Goal: Transaction & Acquisition: Obtain resource

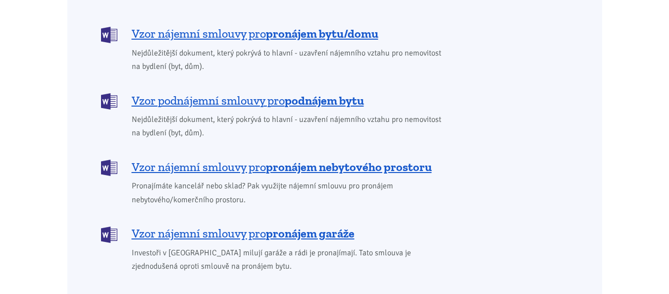
scroll to position [793, 0]
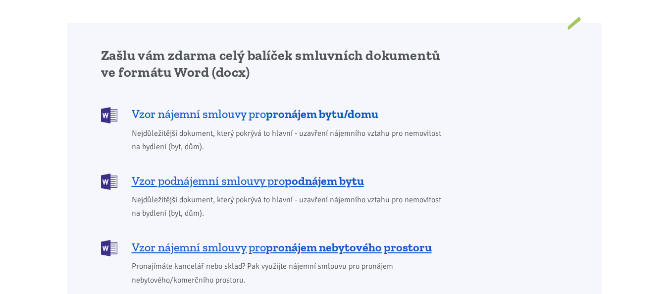
click at [277, 107] on b "pronájem bytu/domu" at bounding box center [322, 114] width 112 height 14
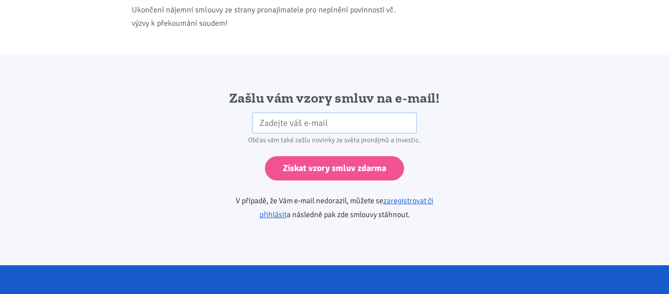
scroll to position [1655, 0]
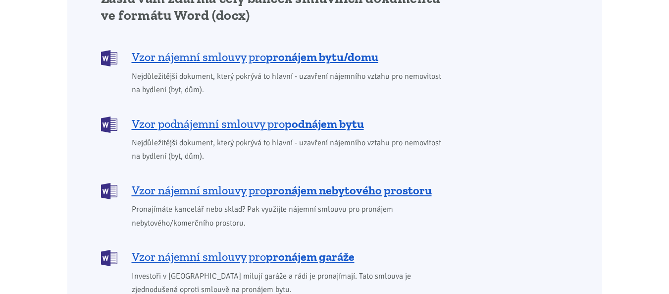
scroll to position [793, 0]
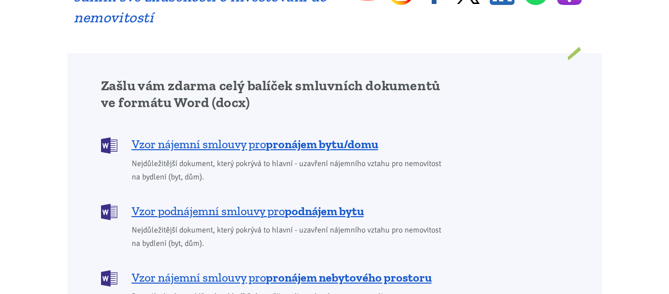
scroll to position [842, 0]
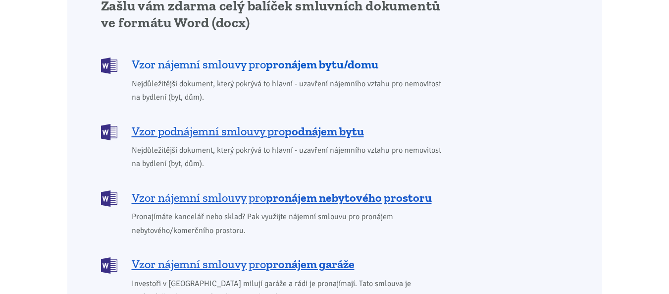
click at [261, 56] on span "Vzor nájemní smlouvy pro pronájem bytu/domu" at bounding box center [255, 64] width 247 height 16
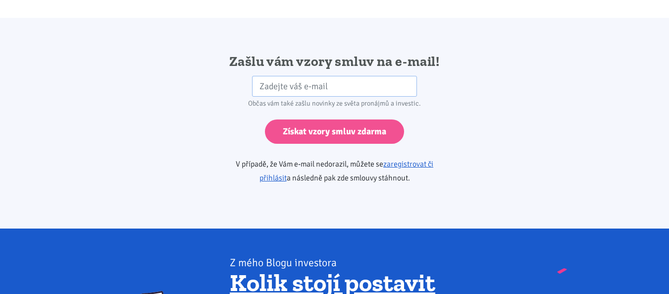
scroll to position [1655, 0]
